Goal: Browse casually

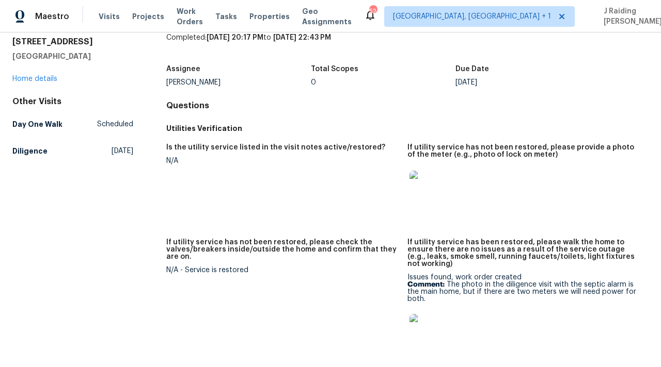
scroll to position [39, 0]
click at [428, 186] on img at bounding box center [425, 187] width 33 height 33
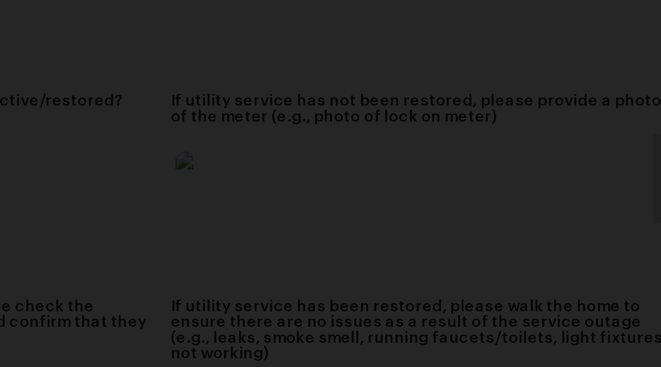
click at [453, 191] on img "Lightbox" at bounding box center [279, 205] width 593 height 330
click at [529, 179] on div "Lightbox" at bounding box center [330, 183] width 661 height 367
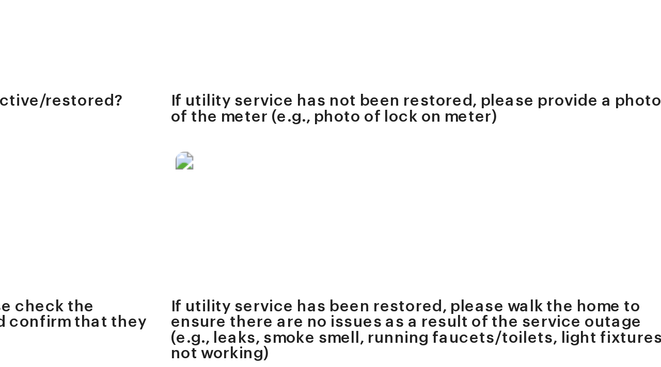
click at [436, 176] on img at bounding box center [425, 187] width 33 height 33
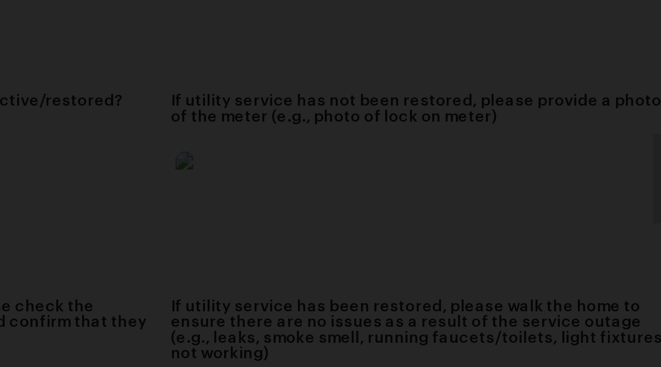
click at [487, 174] on div "Lightbox" at bounding box center [330, 183] width 661 height 367
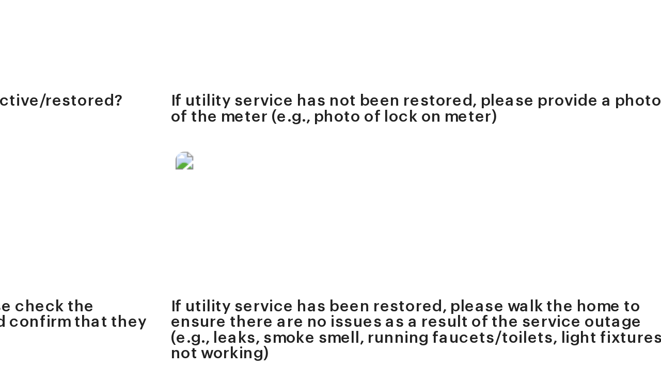
click at [487, 174] on div "Lightbox" at bounding box center [330, 183] width 661 height 367
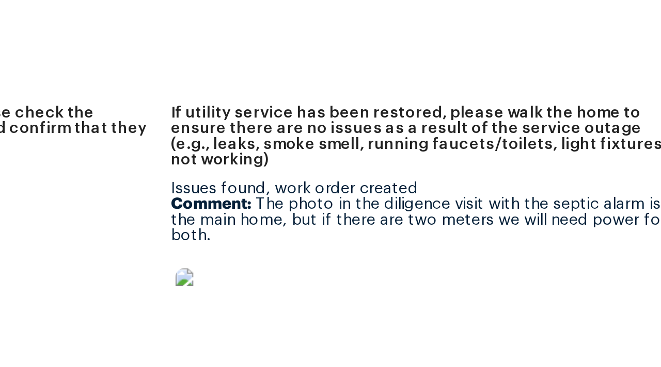
scroll to position [155, 0]
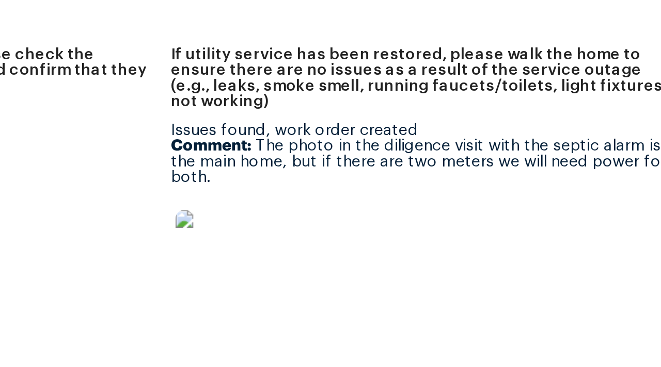
click at [435, 207] on img at bounding box center [425, 214] width 33 height 33
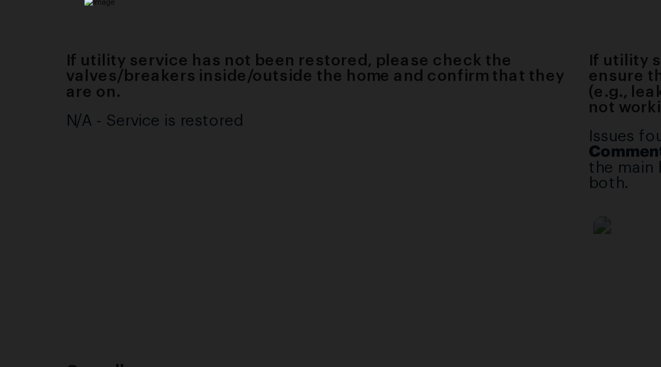
click at [382, 147] on img "Lightbox" at bounding box center [330, 183] width 312 height 173
click at [186, 163] on div "Lightbox" at bounding box center [330, 183] width 661 height 367
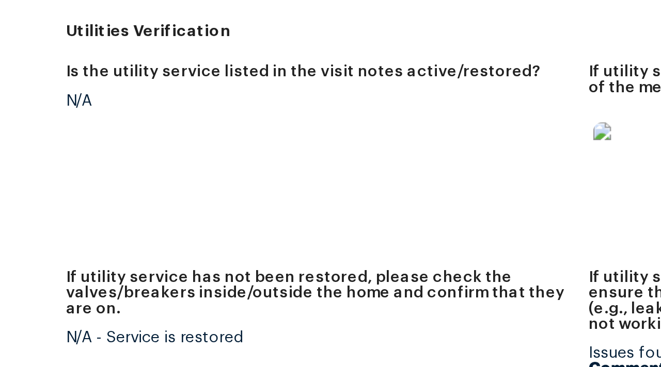
scroll to position [0, 0]
